Goal: Check status: Check status

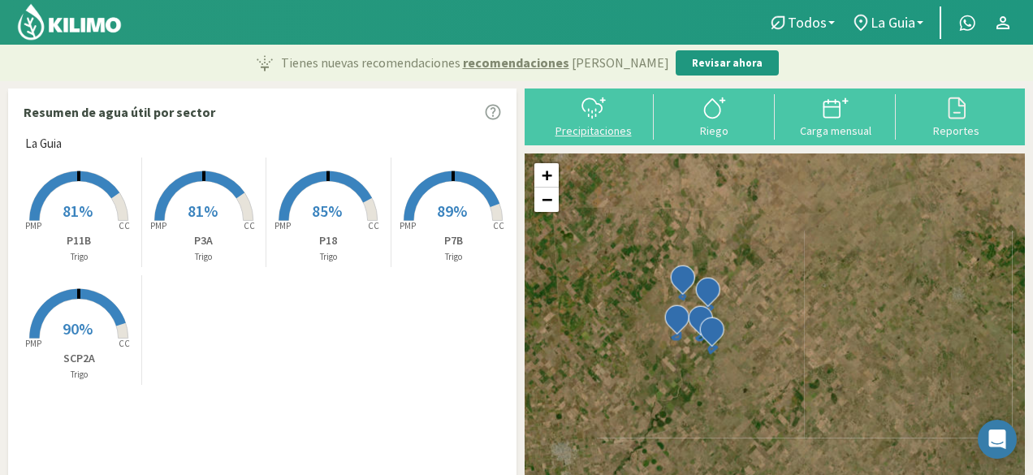
click at [621, 95] on div at bounding box center [593, 108] width 111 height 26
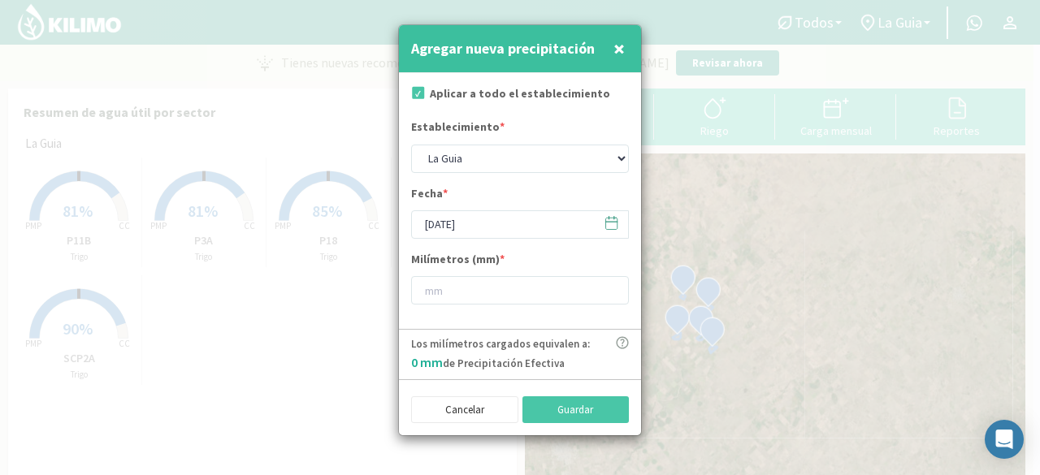
click at [619, 44] on span "×" at bounding box center [618, 48] width 11 height 27
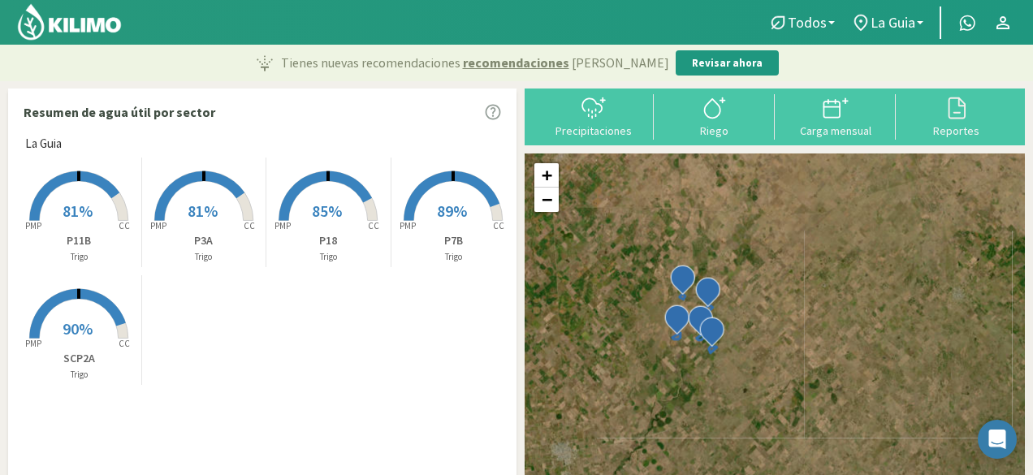
click at [58, 214] on rect at bounding box center [79, 223] width 130 height 130
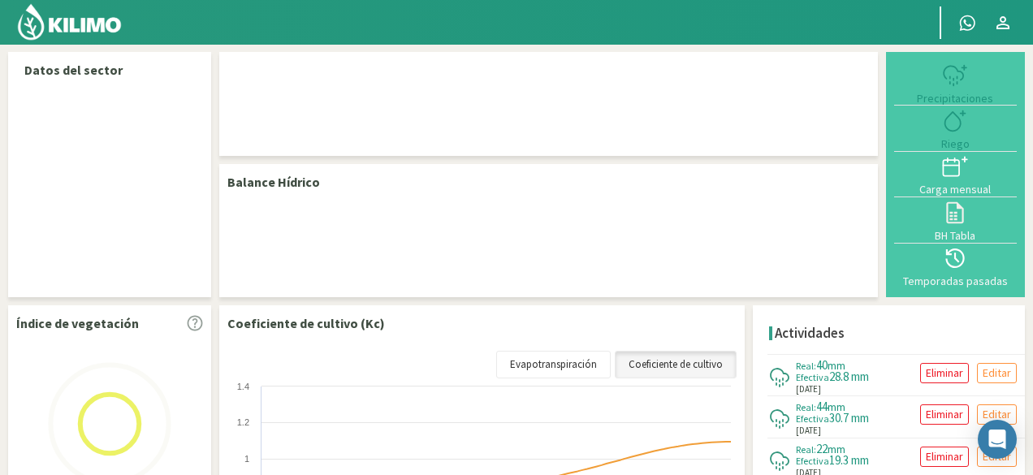
click at [184, 161] on div at bounding box center [109, 194] width 187 height 229
